Goal: Information Seeking & Learning: Learn about a topic

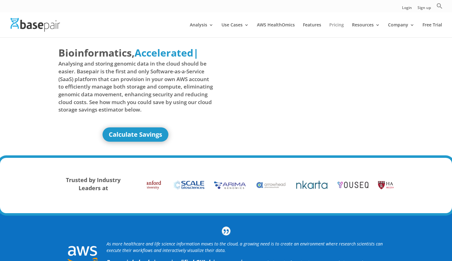
click at [336, 24] on link "Pricing" at bounding box center [336, 30] width 15 height 15
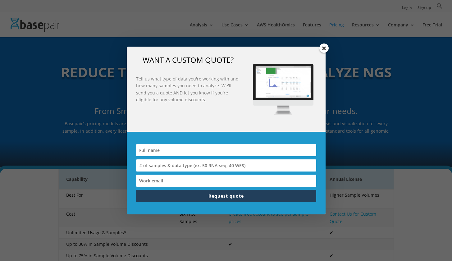
click at [322, 49] on span at bounding box center [323, 47] width 9 height 9
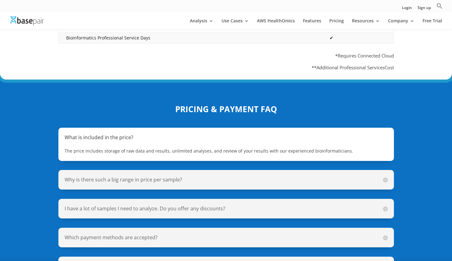
scroll to position [396, 0]
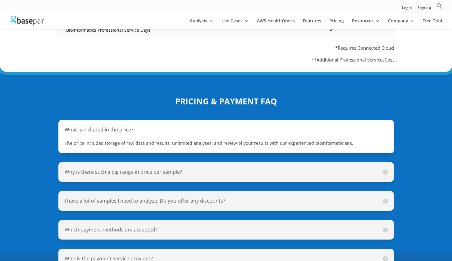
click at [244, 162] on div "Why is there such a big range in price per sample? The price per sample is base…" at bounding box center [225, 172] width 335 height 20
click at [385, 168] on h5 "Why is there such a big range in price per sample?" at bounding box center [226, 171] width 323 height 7
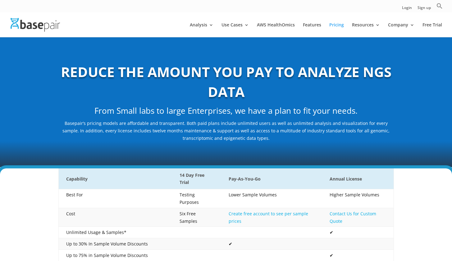
scroll to position [0, 0]
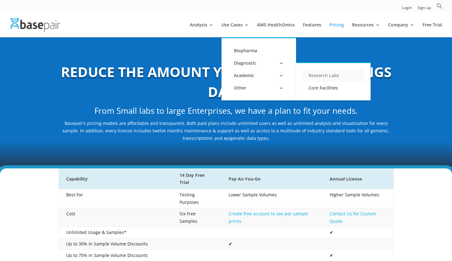
click at [320, 77] on link "Research Labs" at bounding box center [333, 75] width 62 height 12
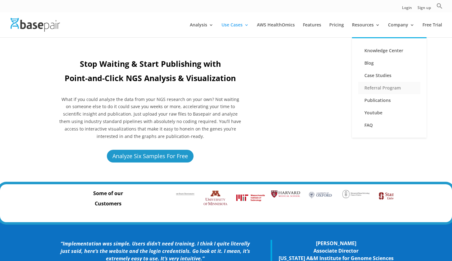
click at [376, 90] on link "Referral Program" at bounding box center [389, 88] width 62 height 12
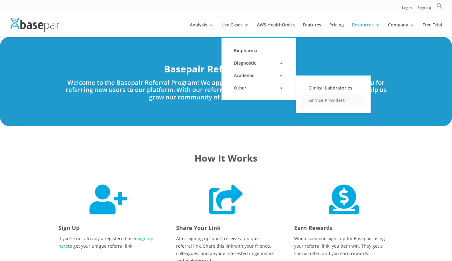
click at [319, 101] on link "Service Providers" at bounding box center [333, 100] width 62 height 12
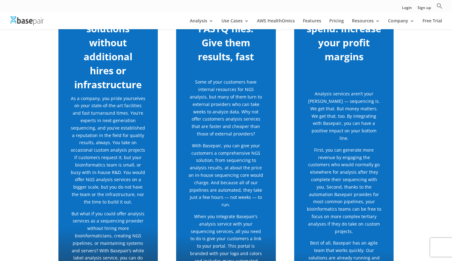
scroll to position [156, 0]
